Goal: Communication & Community: Ask a question

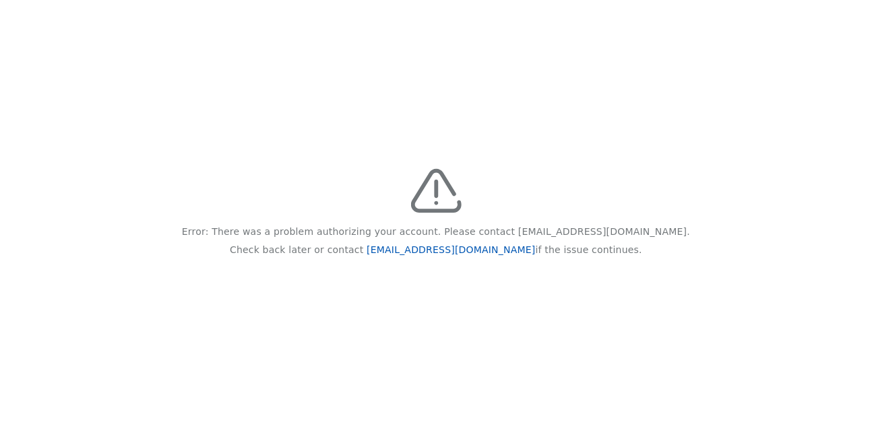
click at [461, 254] on link "[EMAIL_ADDRESS][DOMAIN_NAME]" at bounding box center [450, 250] width 168 height 11
click at [463, 186] on div "Error: There was a problem authorizing your account. Please contact [EMAIL_ADDR…" at bounding box center [436, 212] width 872 height 424
drag, startPoint x: 260, startPoint y: 159, endPoint x: 635, endPoint y: 298, distance: 399.7
click at [635, 298] on div "Error: There was a problem authorizing your account. Please contact [EMAIL_ADDR…" at bounding box center [436, 212] width 872 height 424
drag, startPoint x: 635, startPoint y: 298, endPoint x: 615, endPoint y: 290, distance: 21.1
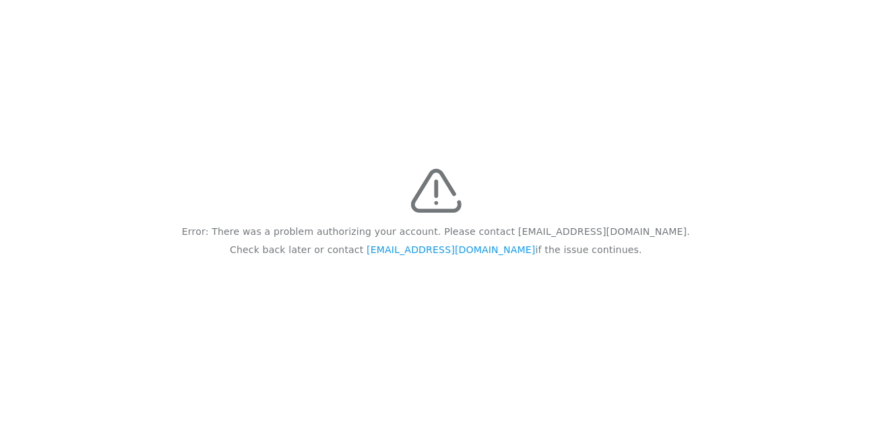
drag, startPoint x: 615, startPoint y: 290, endPoint x: 566, endPoint y: 179, distance: 122.2
click at [566, 179] on div "Error: There was a problem authorizing your account. Please contact [EMAIL_ADDR…" at bounding box center [436, 212] width 872 height 424
click at [587, 162] on div "Error: There was a problem authorizing your account. Please contact [EMAIL_ADDR…" at bounding box center [436, 212] width 872 height 424
click at [540, 131] on div "Error: There was a problem authorizing your account. Please contact [EMAIL_ADDR…" at bounding box center [436, 212] width 872 height 424
click at [598, 143] on div "Error: There was a problem authorizing your account. Please contact [EMAIL_ADDR…" at bounding box center [436, 212] width 872 height 424
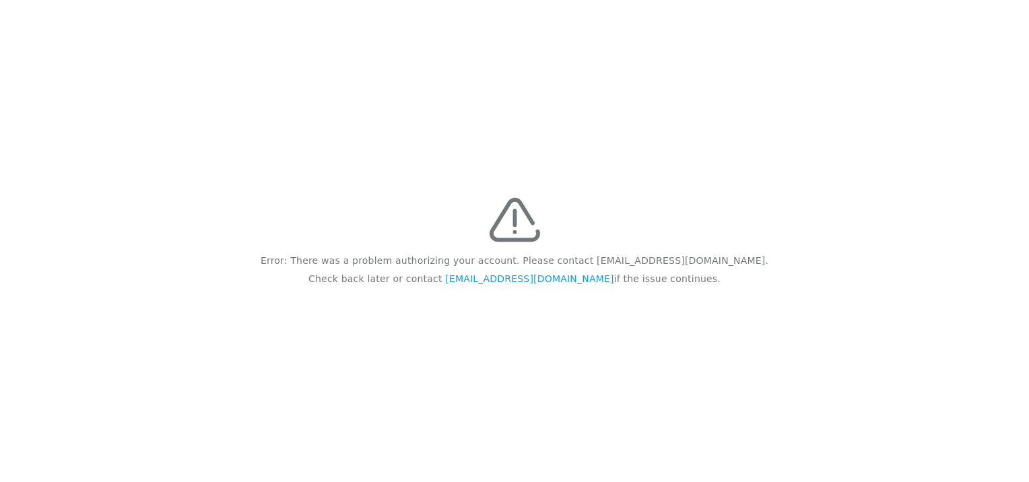
click at [687, 130] on div "Error: There was a problem authorizing your account. Please contact [EMAIL_ADDR…" at bounding box center [514, 241] width 1029 height 482
click at [663, 181] on div "Error: There was a problem authorizing your account. Please contact [EMAIL_ADDR…" at bounding box center [514, 241] width 1029 height 482
